Goal: Task Accomplishment & Management: Complete application form

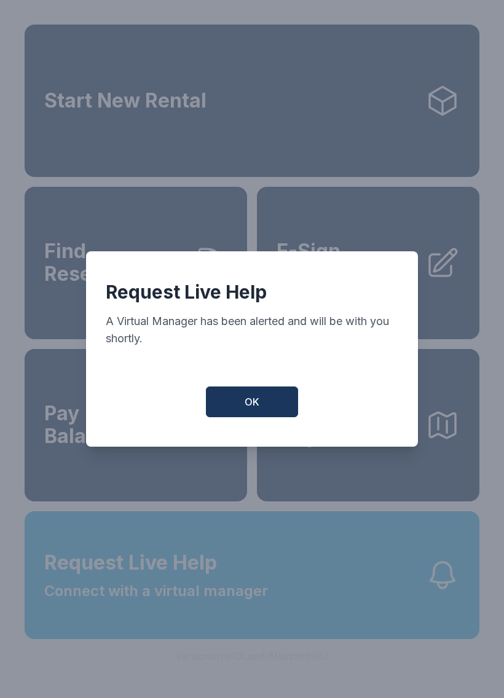
click at [255, 404] on span "OK" at bounding box center [252, 401] width 15 height 15
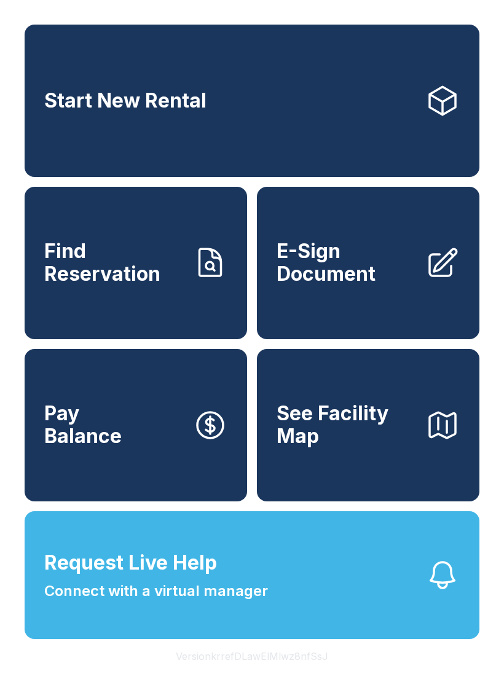
click at [277, 591] on button "Request Live Help Connect with a virtual manager" at bounding box center [252, 575] width 455 height 128
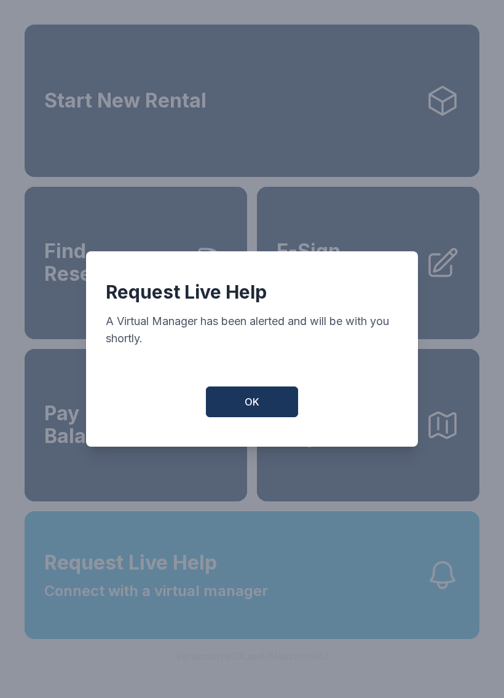
click at [263, 415] on button "OK" at bounding box center [252, 401] width 92 height 31
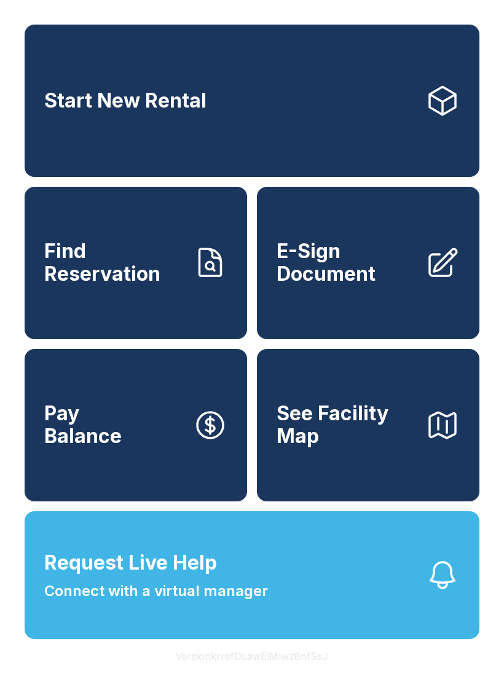
click at [362, 301] on link "E-Sign Document" at bounding box center [368, 263] width 222 height 152
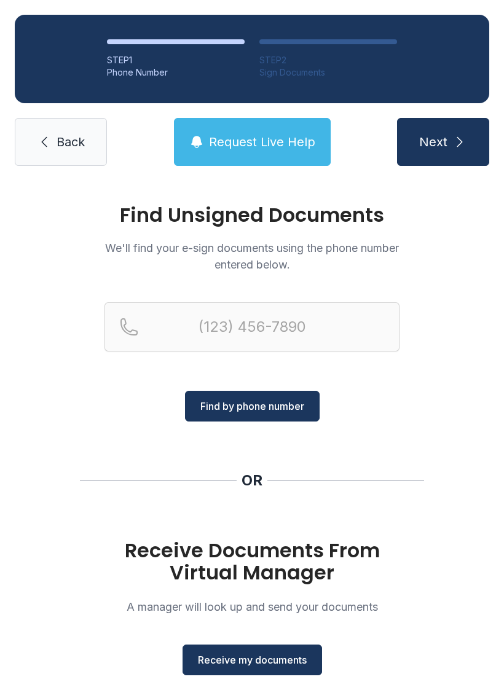
click at [259, 660] on span "Receive my documents" at bounding box center [252, 659] width 109 height 15
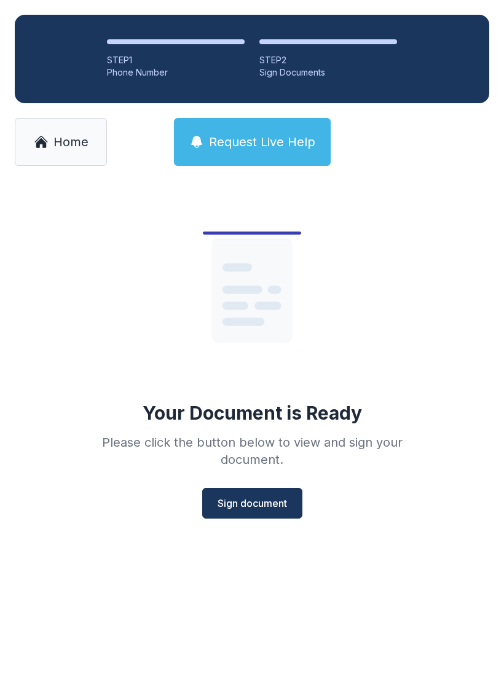
click at [240, 488] on button "Sign document" at bounding box center [252, 503] width 100 height 31
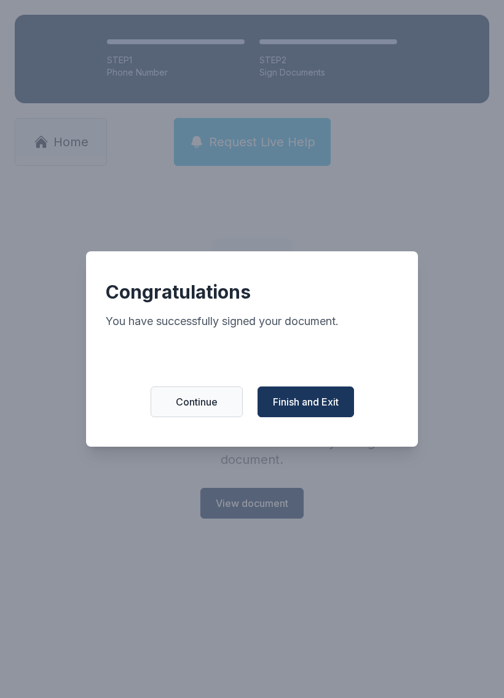
click at [321, 409] on span "Finish and Exit" at bounding box center [306, 401] width 66 height 15
